Goal: Task Accomplishment & Management: Manage account settings

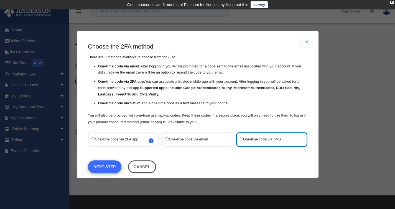
click at [108, 164] on link "Next Step" at bounding box center [105, 166] width 34 height 13
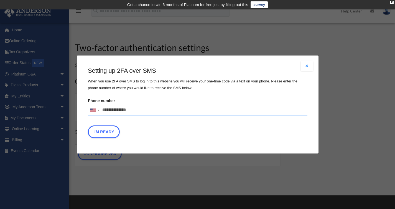
click at [134, 108] on input "Phone number United States +1 United Kingdom +44 Afghanistan (‫افغانستان‬‎) +93…" at bounding box center [197, 109] width 219 height 11
type input "**********"
click at [100, 133] on button "I'm Ready" at bounding box center [104, 131] width 32 height 13
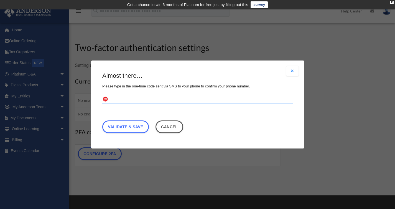
click at [118, 101] on input "text" at bounding box center [197, 99] width 191 height 9
type input "******"
click at [122, 127] on link "Validate & Save" at bounding box center [125, 126] width 47 height 13
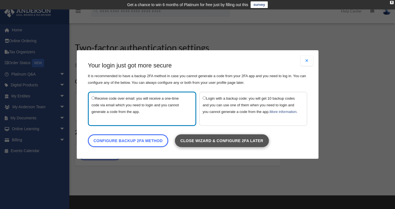
click at [198, 145] on link "Close wizard & configure 2FA later" at bounding box center [222, 140] width 94 height 13
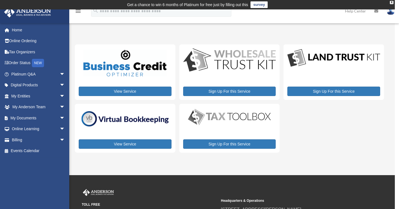
drag, startPoint x: 396, startPoint y: 190, endPoint x: 399, endPoint y: 178, distance: 12.0
click at [395, 178] on div "menu search Site Menu add cashman1955@gmail.com My Profile Reset Password Logou…" at bounding box center [199, 143] width 399 height 269
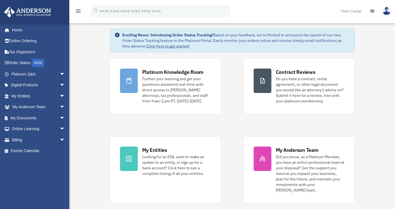
scroll to position [16, 0]
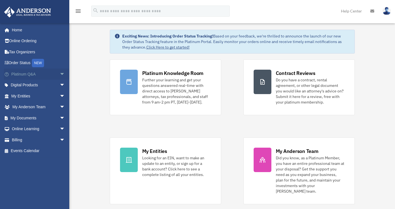
click at [60, 73] on span "arrow_drop_down" at bounding box center [65, 73] width 11 height 11
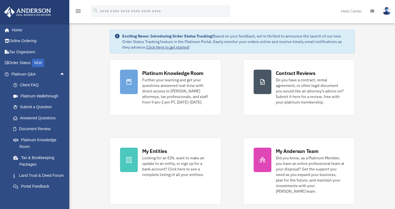
click at [60, 72] on span "arrow_drop_up" at bounding box center [65, 73] width 11 height 11
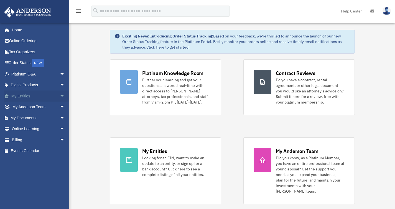
click at [60, 95] on span "arrow_drop_down" at bounding box center [65, 95] width 11 height 11
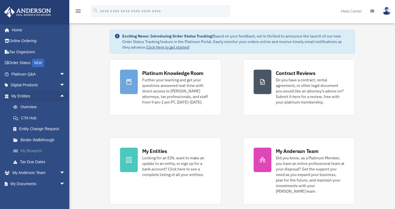
click at [33, 148] on link "My Blueprint" at bounding box center [41, 150] width 66 height 11
click at [40, 149] on link "My Blueprint" at bounding box center [41, 150] width 66 height 11
click at [21, 147] on link "My Blueprint" at bounding box center [41, 150] width 66 height 11
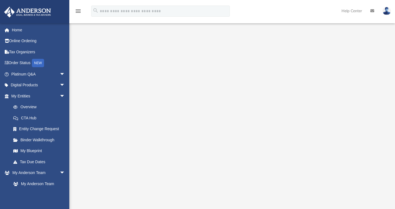
scroll to position [50, 0]
